Goal: Task Accomplishment & Management: Complete application form

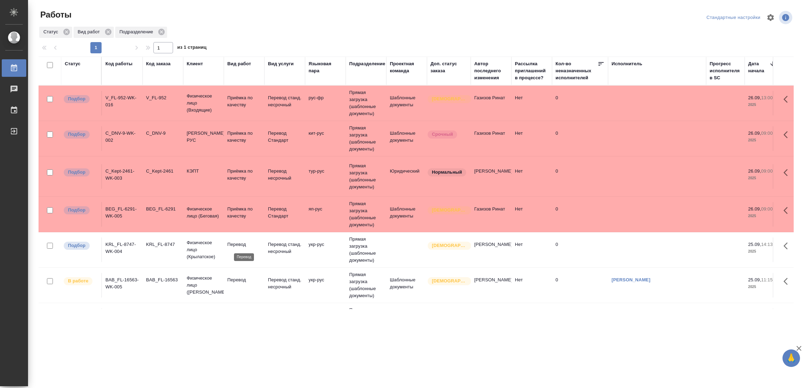
click at [239, 244] on p "Перевод" at bounding box center [244, 244] width 34 height 7
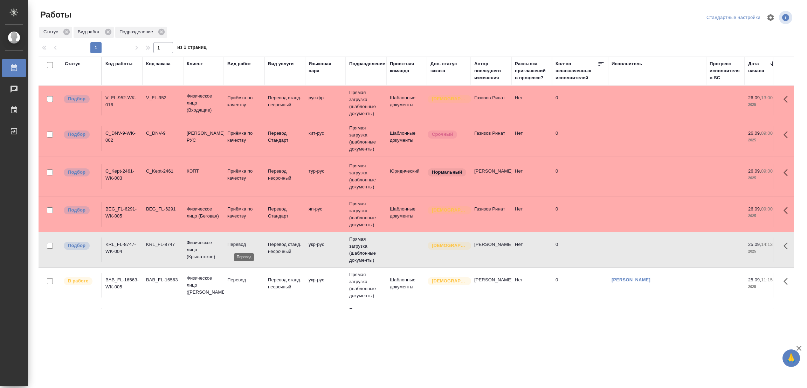
click at [239, 244] on p "Перевод" at bounding box center [244, 244] width 34 height 7
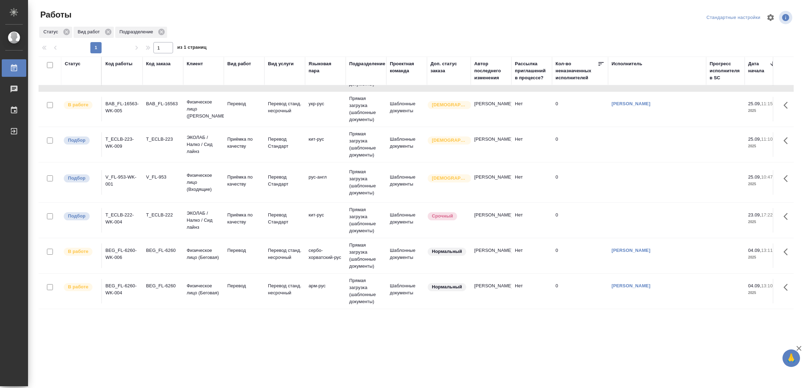
scroll to position [220, 0]
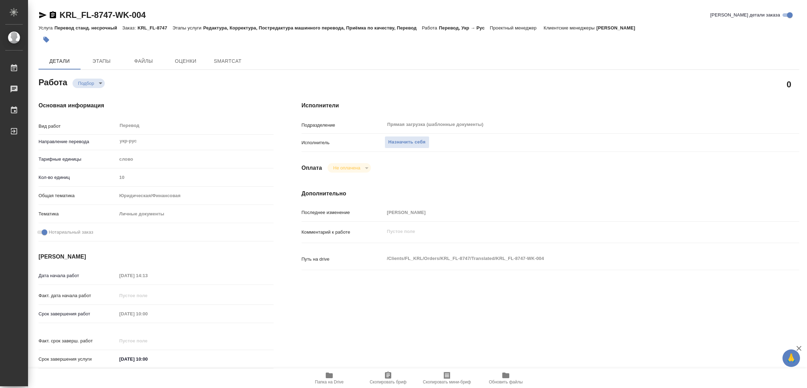
type textarea "x"
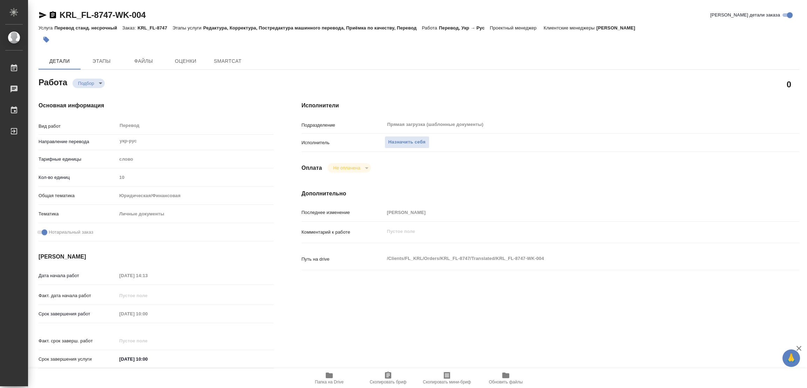
type textarea "x"
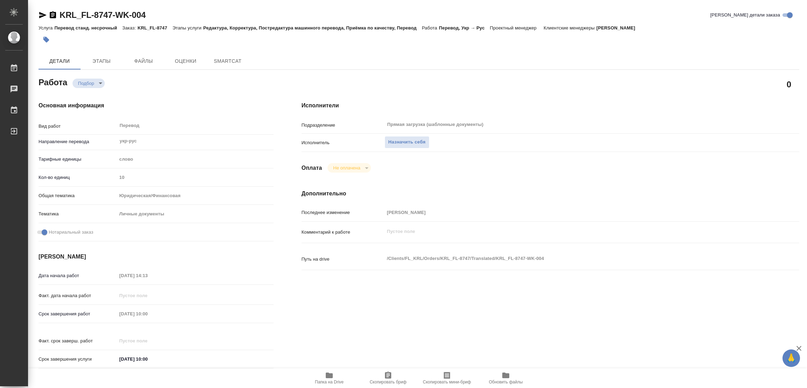
type textarea "x"
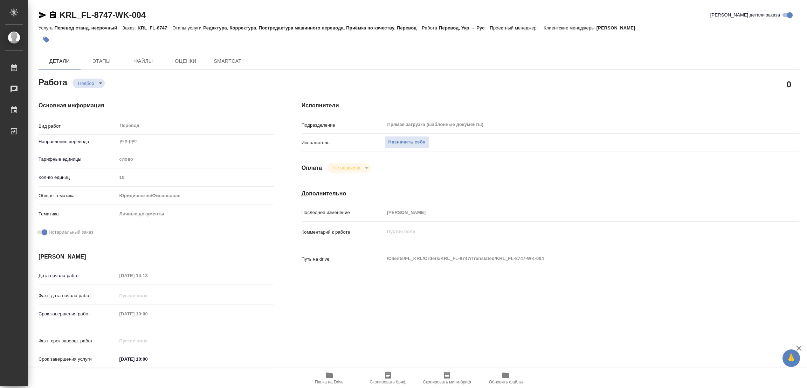
type textarea "x"
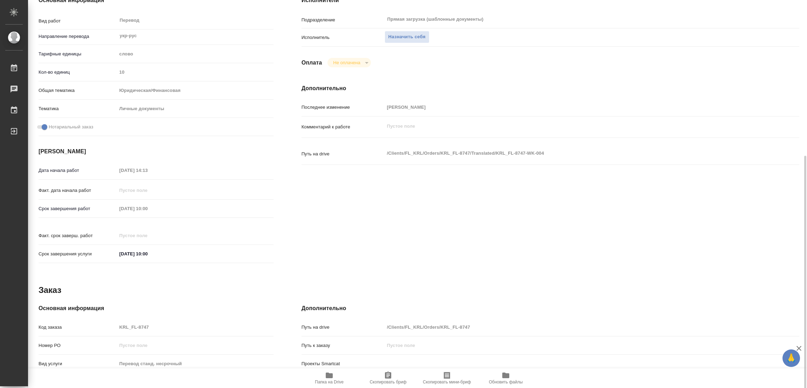
scroll to position [157, 0]
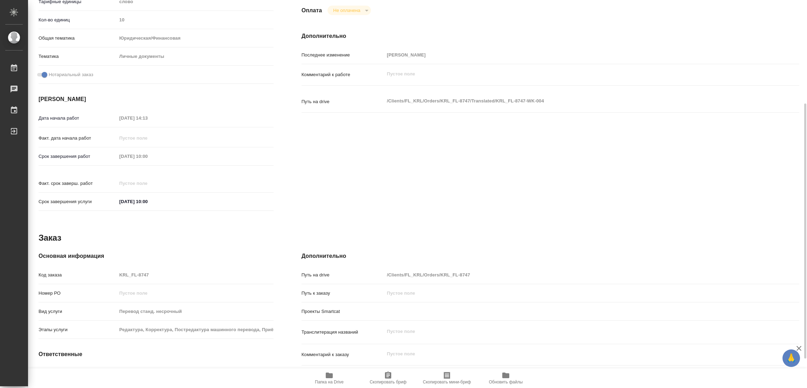
type textarea "x"
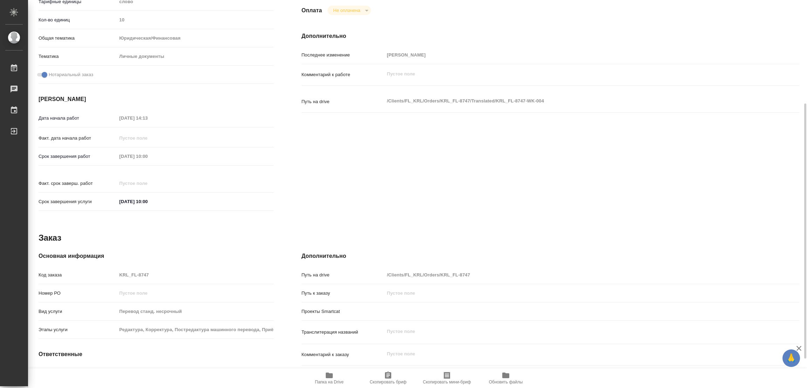
type textarea "x"
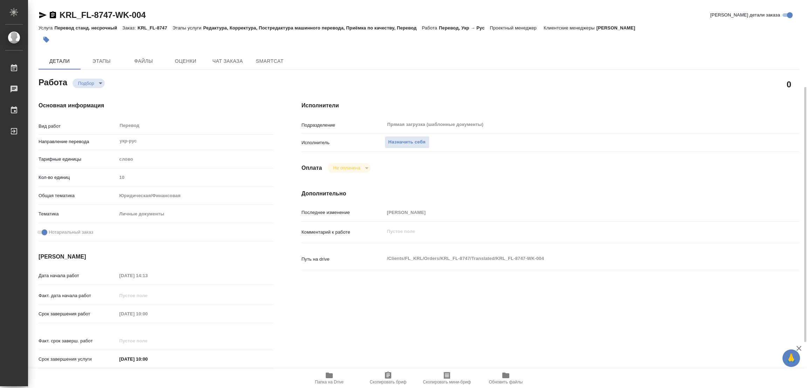
scroll to position [105, 0]
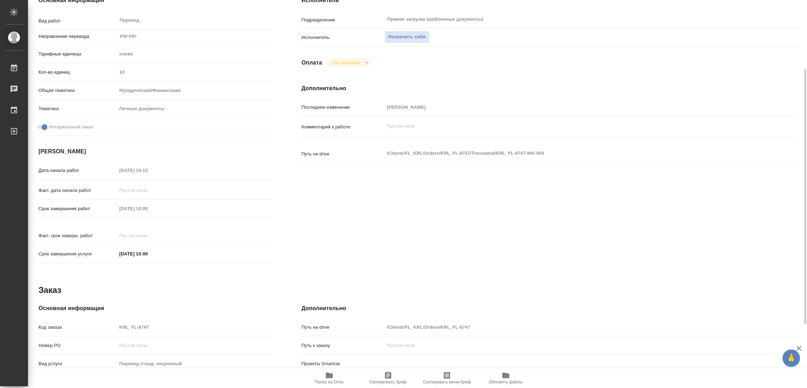
click at [325, 377] on icon "button" at bounding box center [329, 375] width 8 height 8
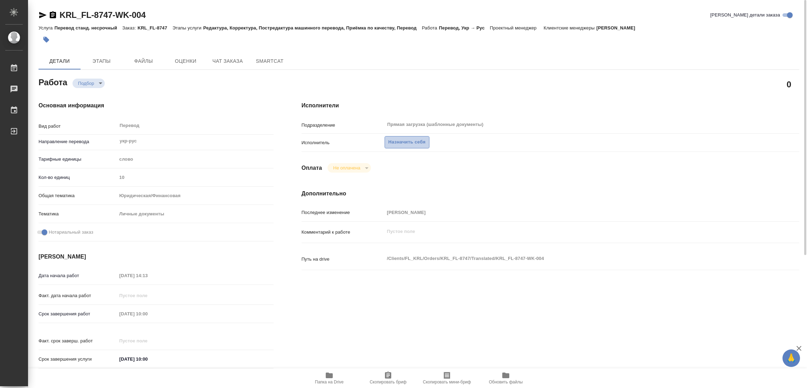
click at [401, 140] on span "Назначить себя" at bounding box center [407, 142] width 37 height 8
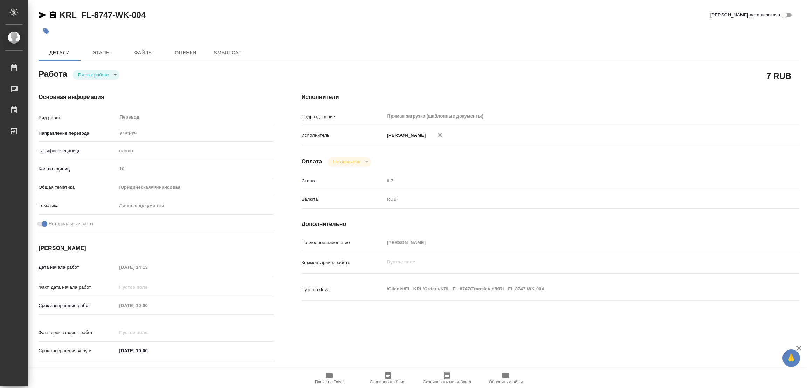
type textarea "x"
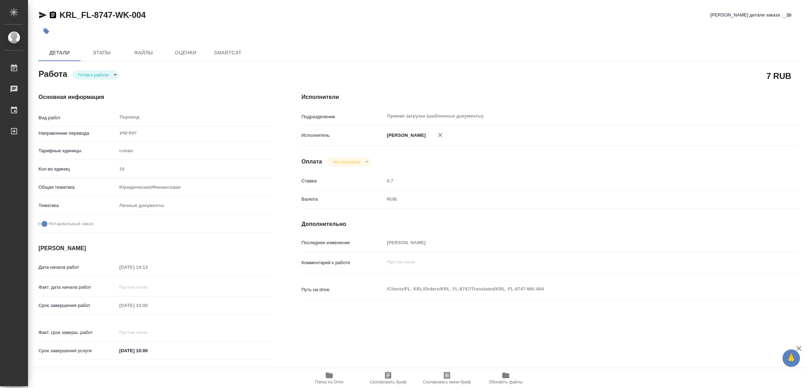
type textarea "x"
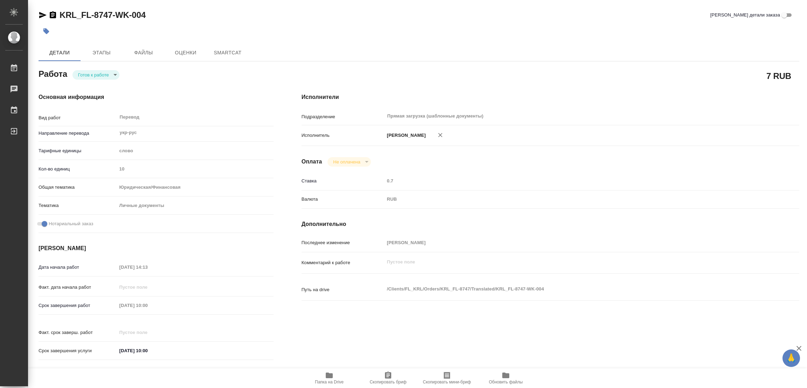
type textarea "x"
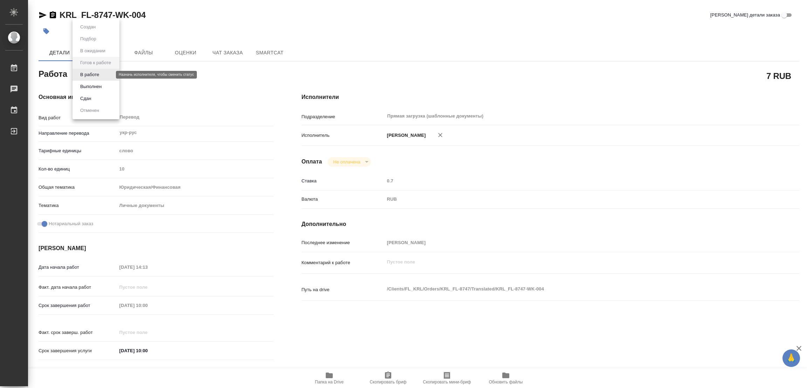
click at [85, 74] on body "🙏 .cls-1 fill:#fff; AWATERA Popova Galina Работы Чаты График Выйти KRL_FL-8747-…" at bounding box center [403, 194] width 807 height 388
click at [89, 75] on button "В работе" at bounding box center [89, 75] width 23 height 8
type textarea "x"
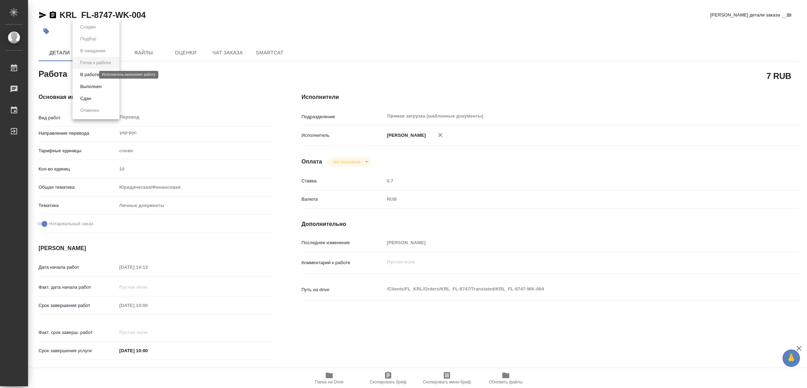
type textarea "x"
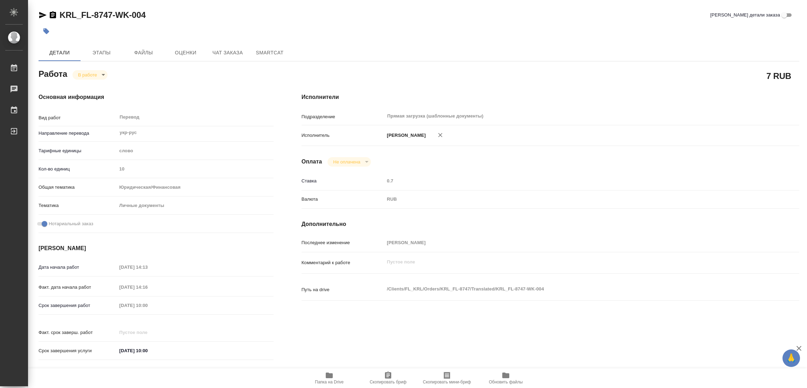
type textarea "x"
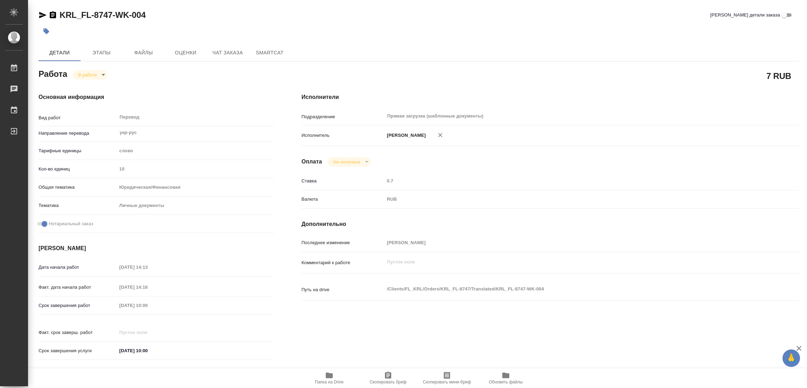
type textarea "x"
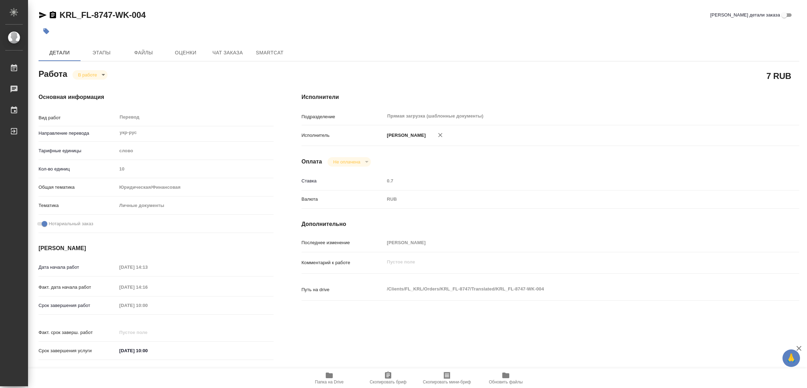
type textarea "x"
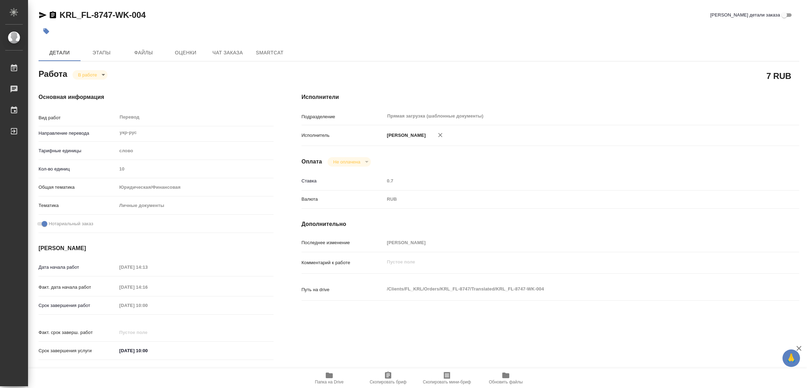
type textarea "x"
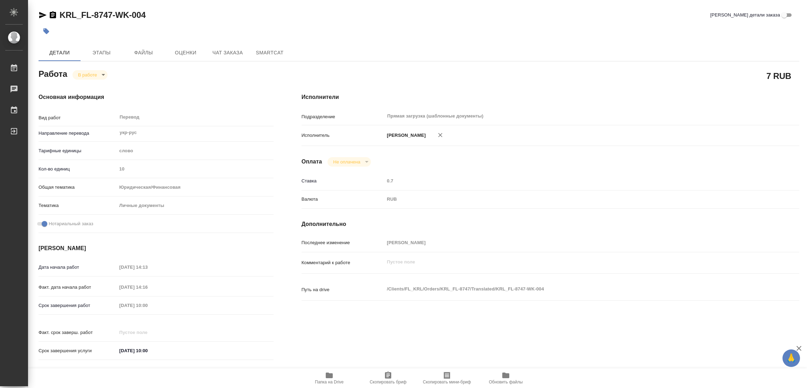
type textarea "x"
drag, startPoint x: 59, startPoint y: 7, endPoint x: 112, endPoint y: 15, distance: 53.5
copy link "KRL_FL-8747"
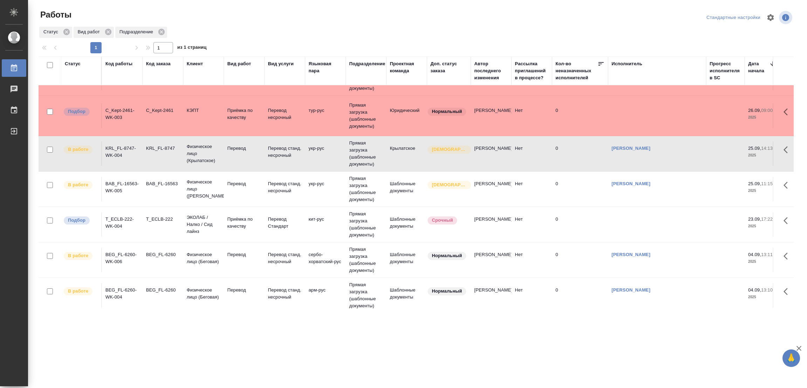
scroll to position [38, 0]
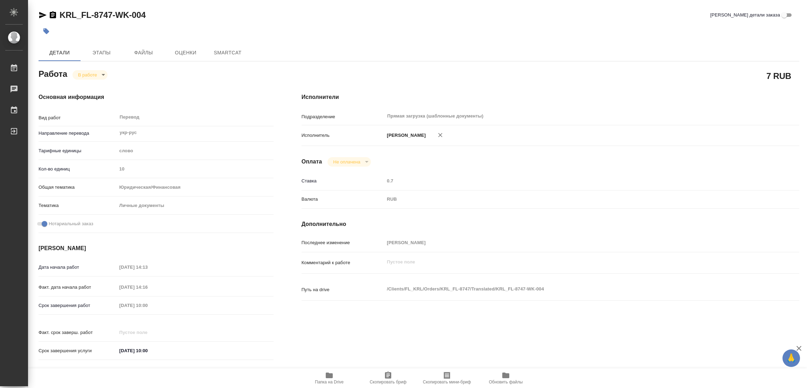
type textarea "x"
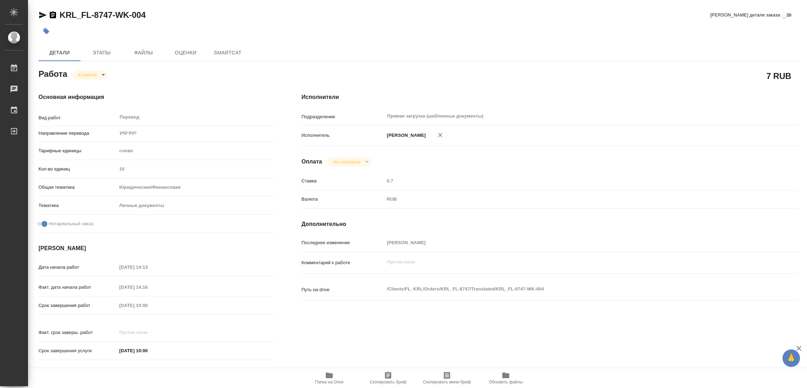
type textarea "x"
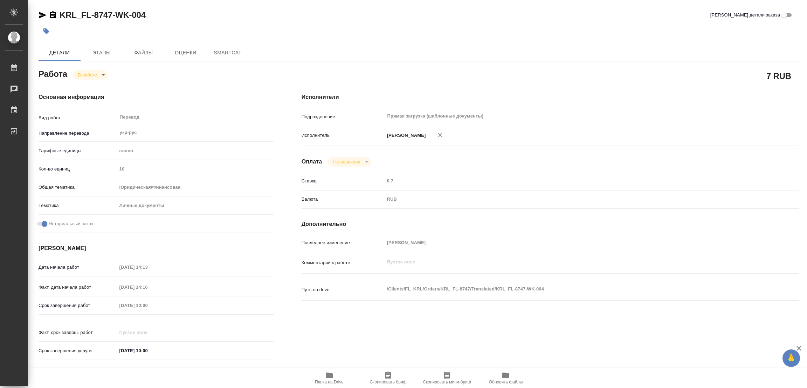
type textarea "x"
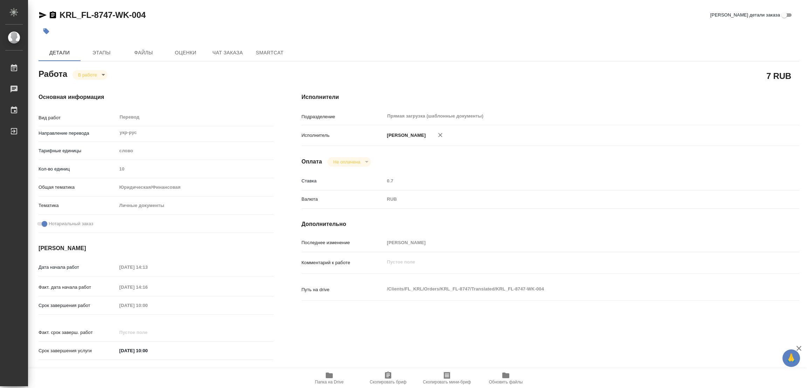
type textarea "x"
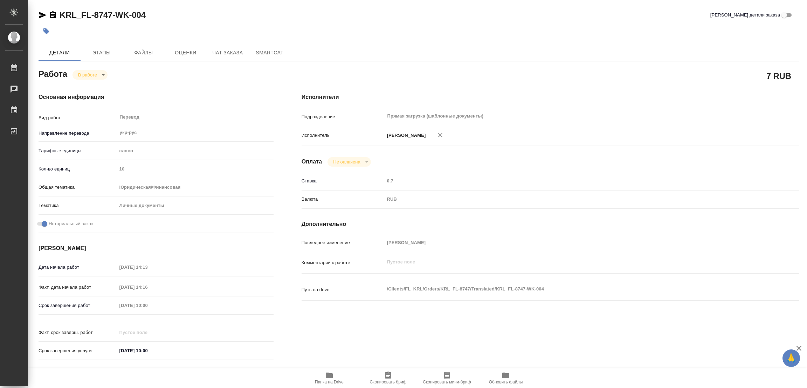
type textarea "x"
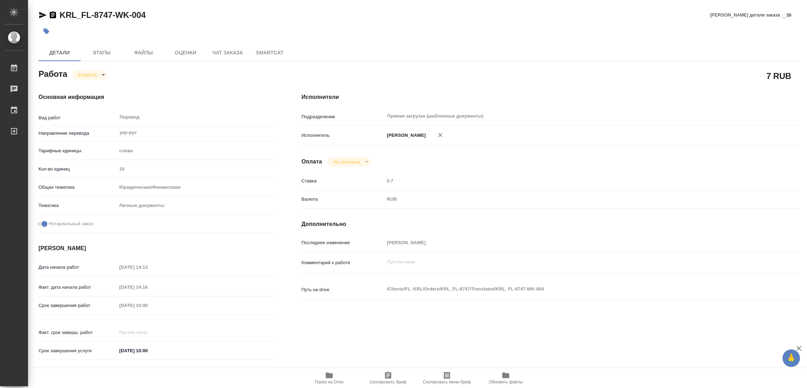
click at [394, 377] on span "Скопировать бриф" at bounding box center [388, 377] width 50 height 13
click at [105, 302] on div "Срок завершения работ 26.09.2025 10:00" at bounding box center [156, 305] width 235 height 12
drag, startPoint x: 184, startPoint y: 21, endPoint x: 199, endPoint y: 13, distance: 17.1
click at [184, 21] on div "KRL_FL-8747-WK-004 Кратко детали заказа" at bounding box center [419, 16] width 761 height 14
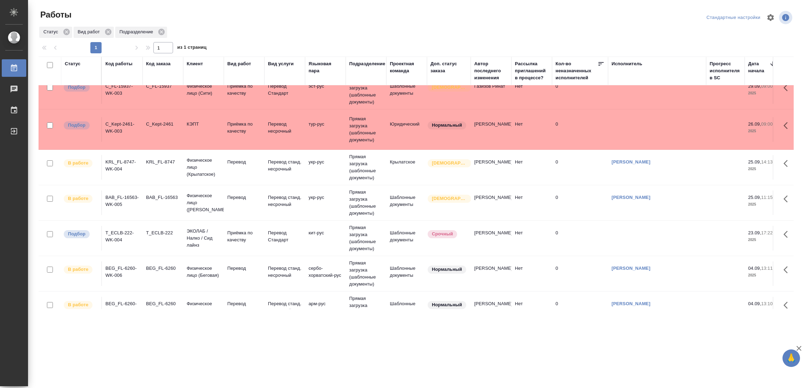
scroll to position [38, 0]
